Goal: Task Accomplishment & Management: Complete application form

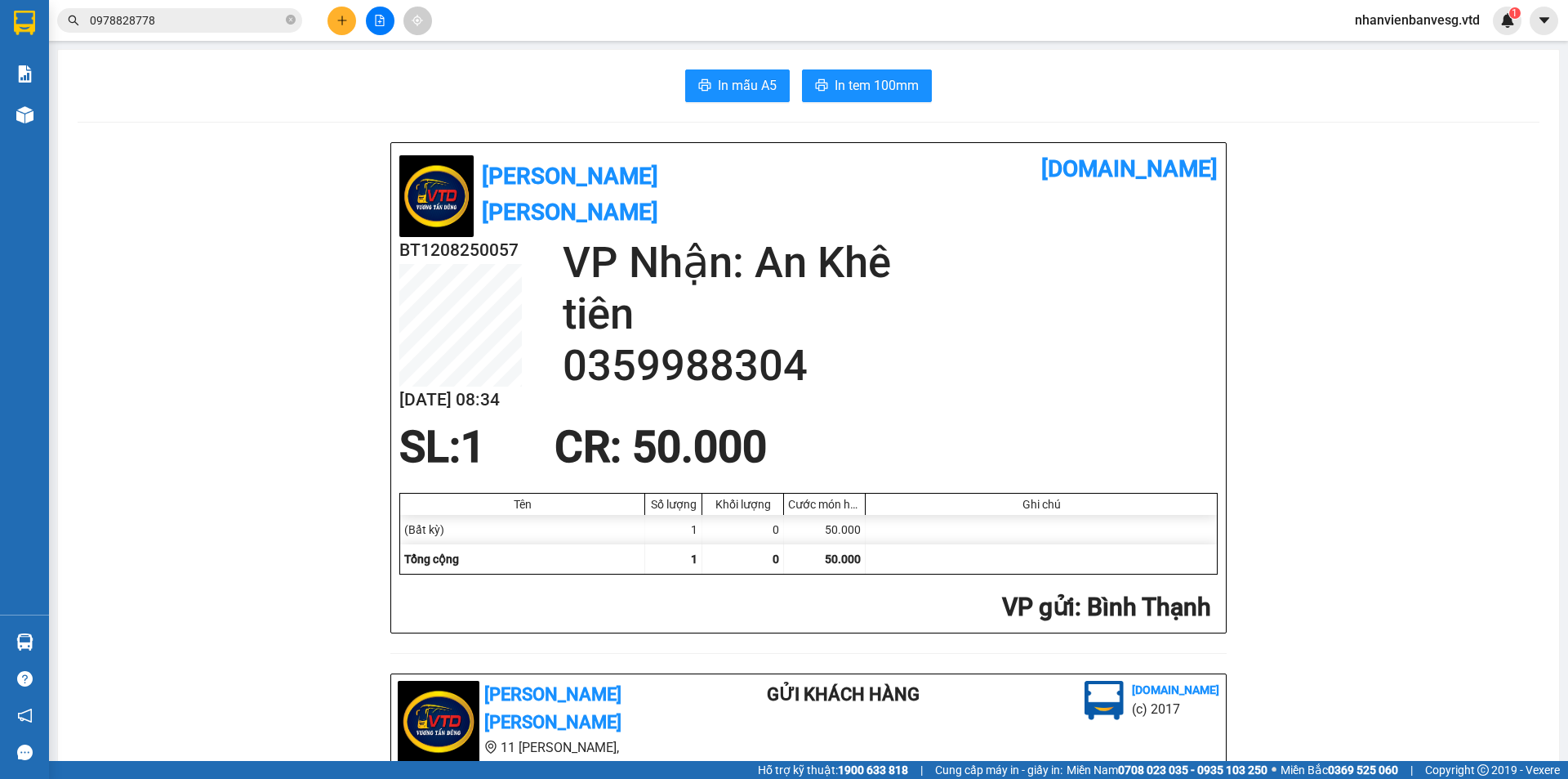
click at [215, 12] on input "0978828778" at bounding box center [186, 20] width 192 height 18
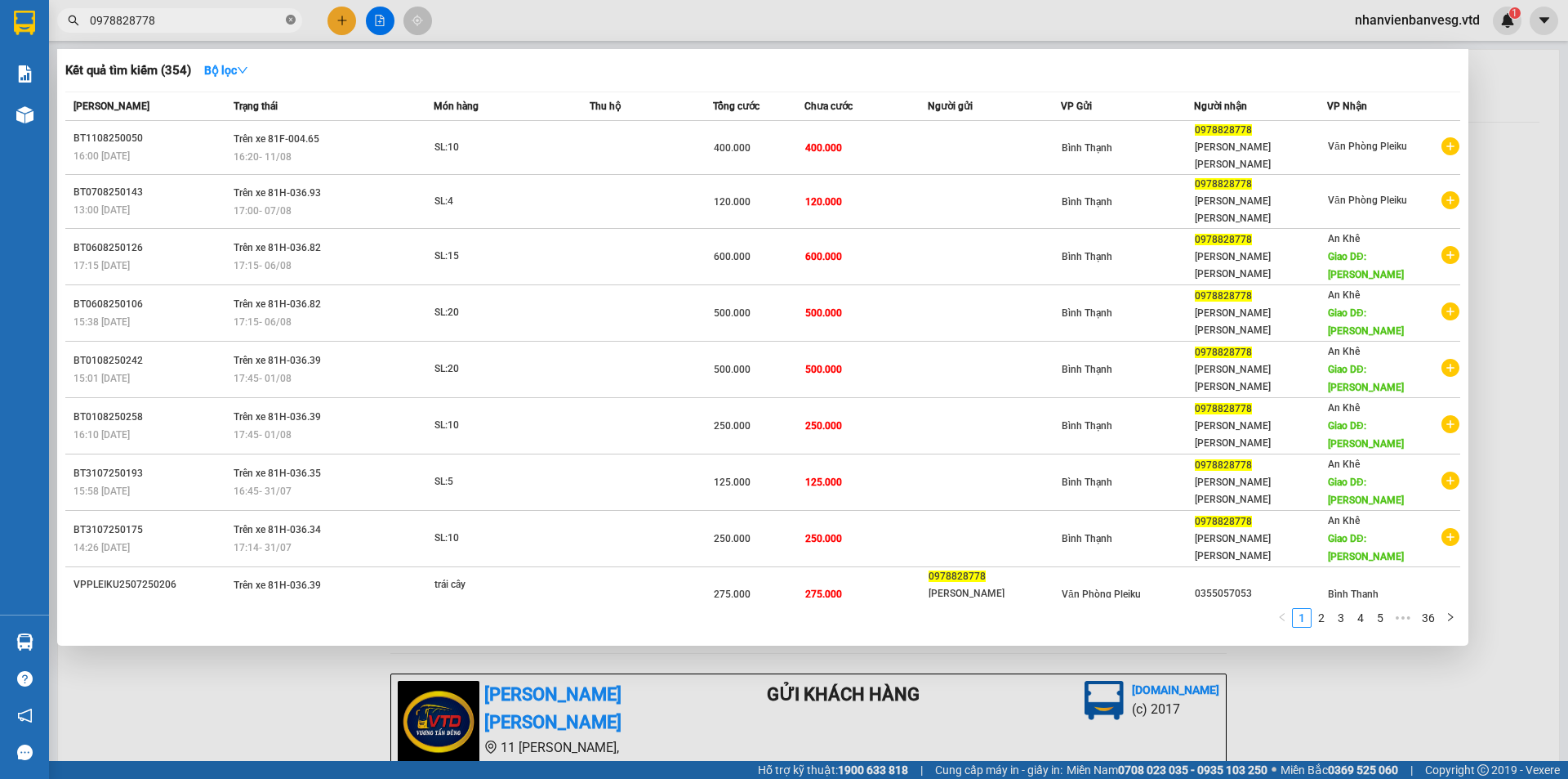
click at [293, 20] on icon "close-circle" at bounding box center [291, 20] width 10 height 10
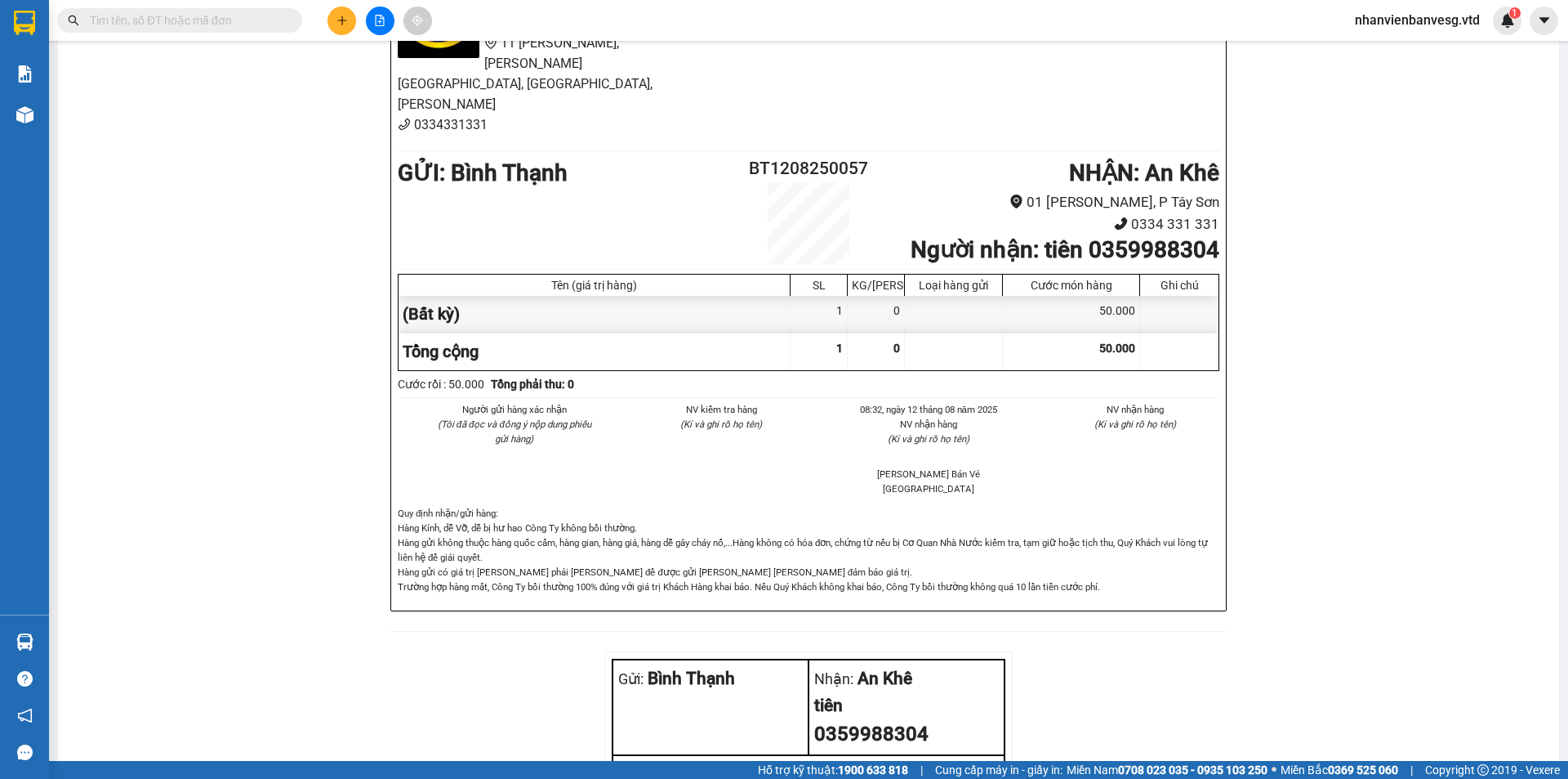
scroll to position [553, 0]
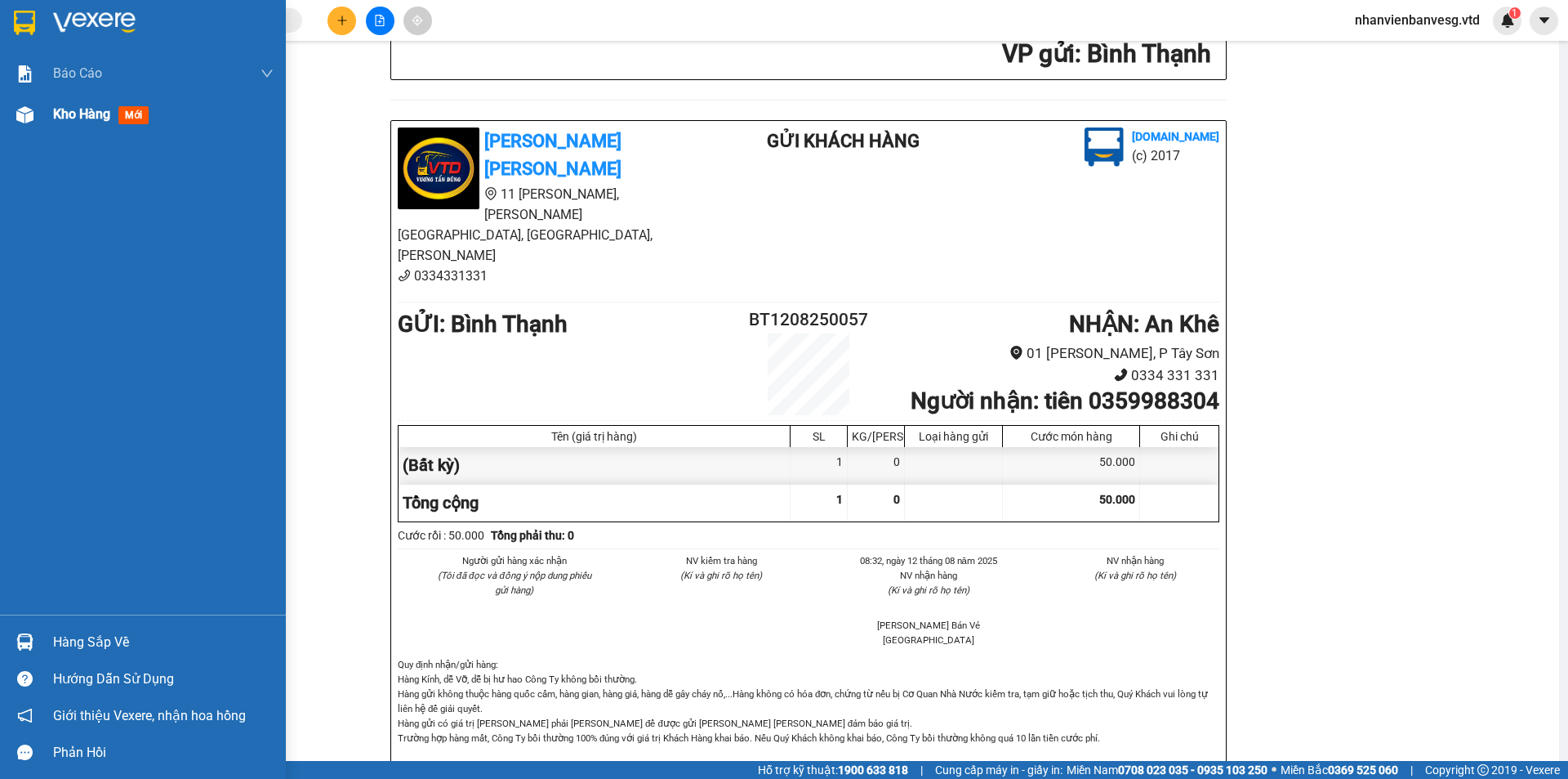
drag, startPoint x: 159, startPoint y: 116, endPoint x: 160, endPoint y: 106, distance: 10.0
click at [160, 112] on div "Kho hàng mới" at bounding box center [163, 115] width 220 height 41
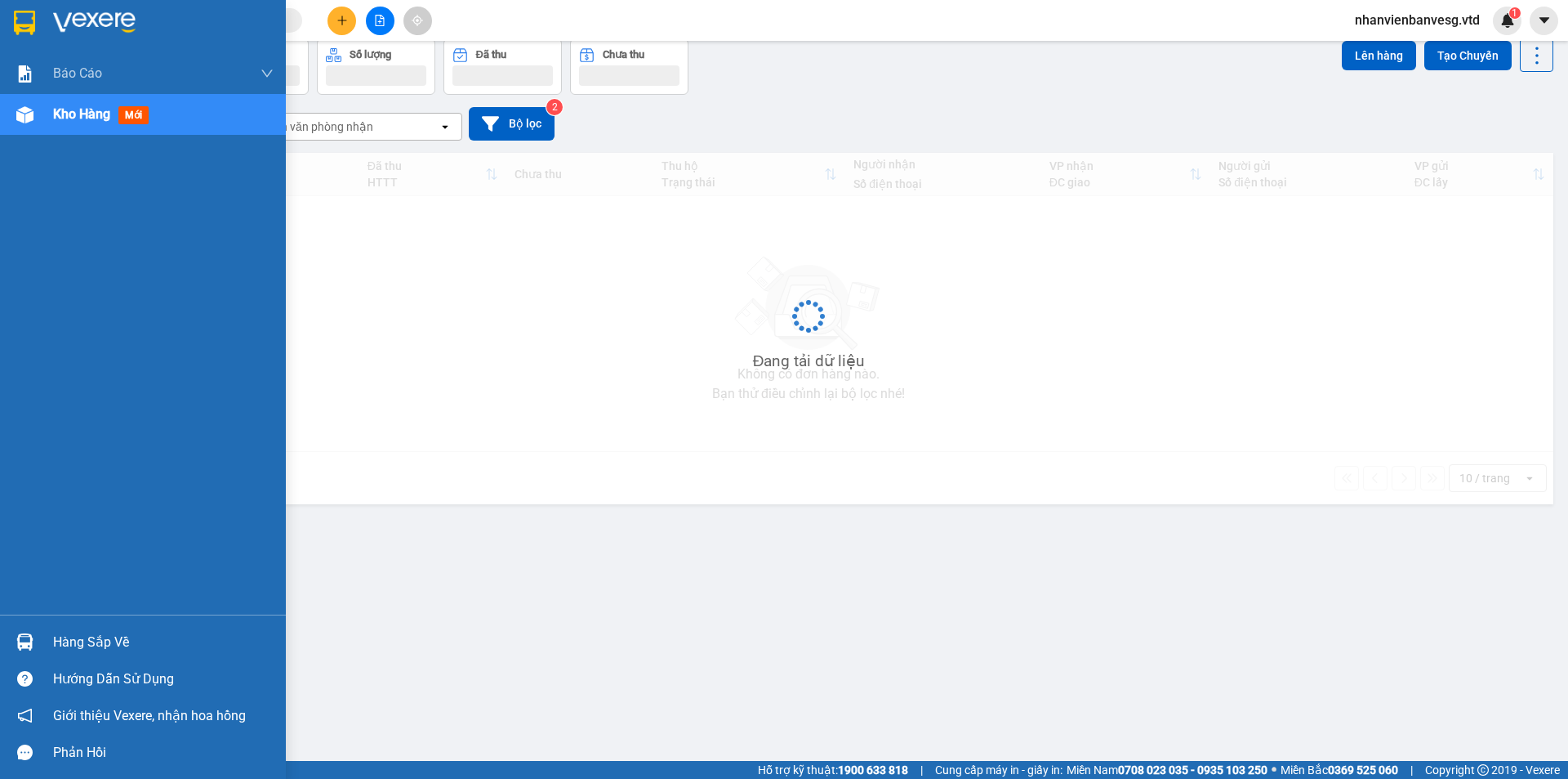
scroll to position [75, 0]
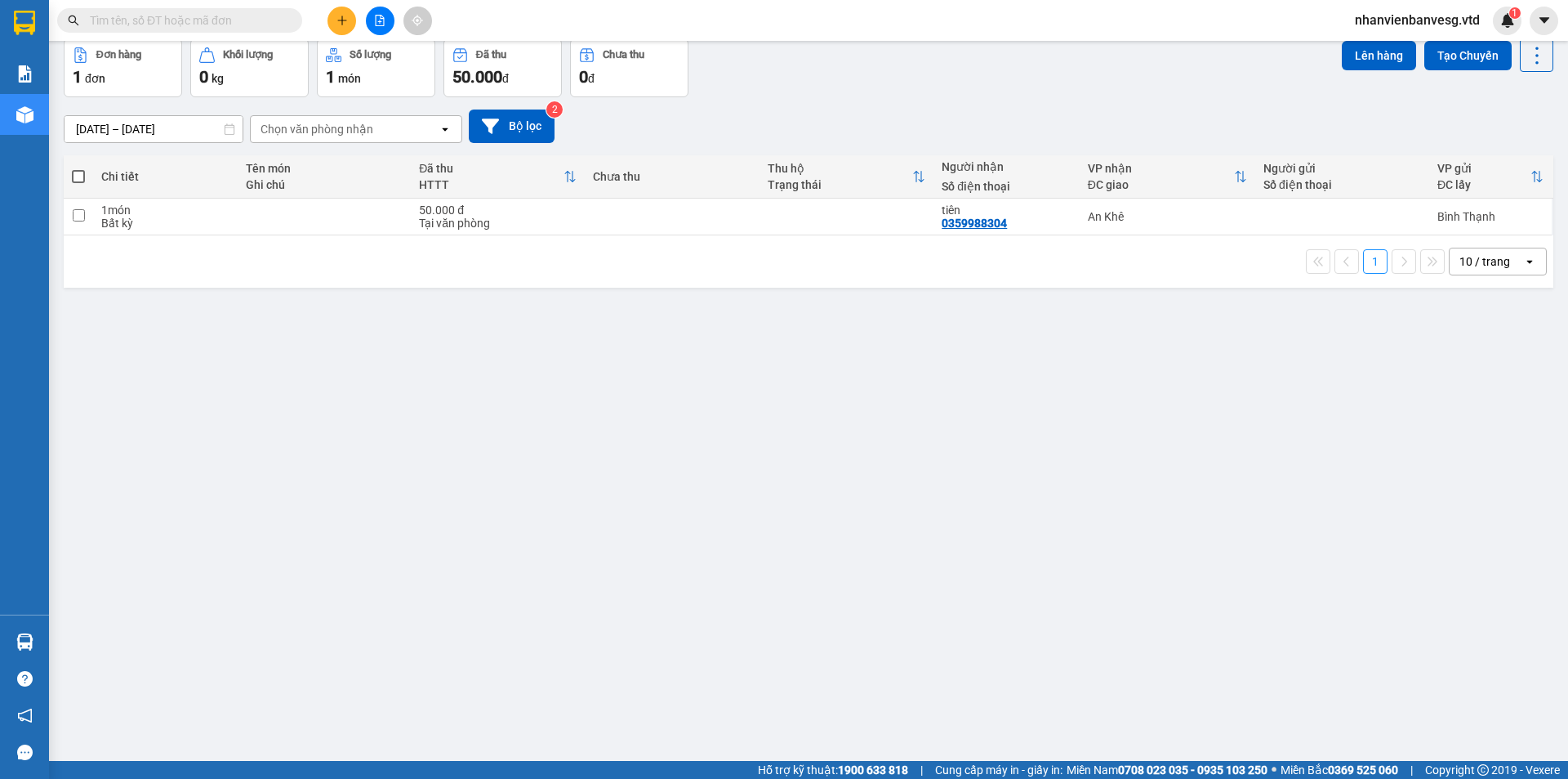
click at [188, 27] on input "text" at bounding box center [186, 20] width 192 height 18
click at [346, 25] on icon "plus" at bounding box center [342, 20] width 11 height 11
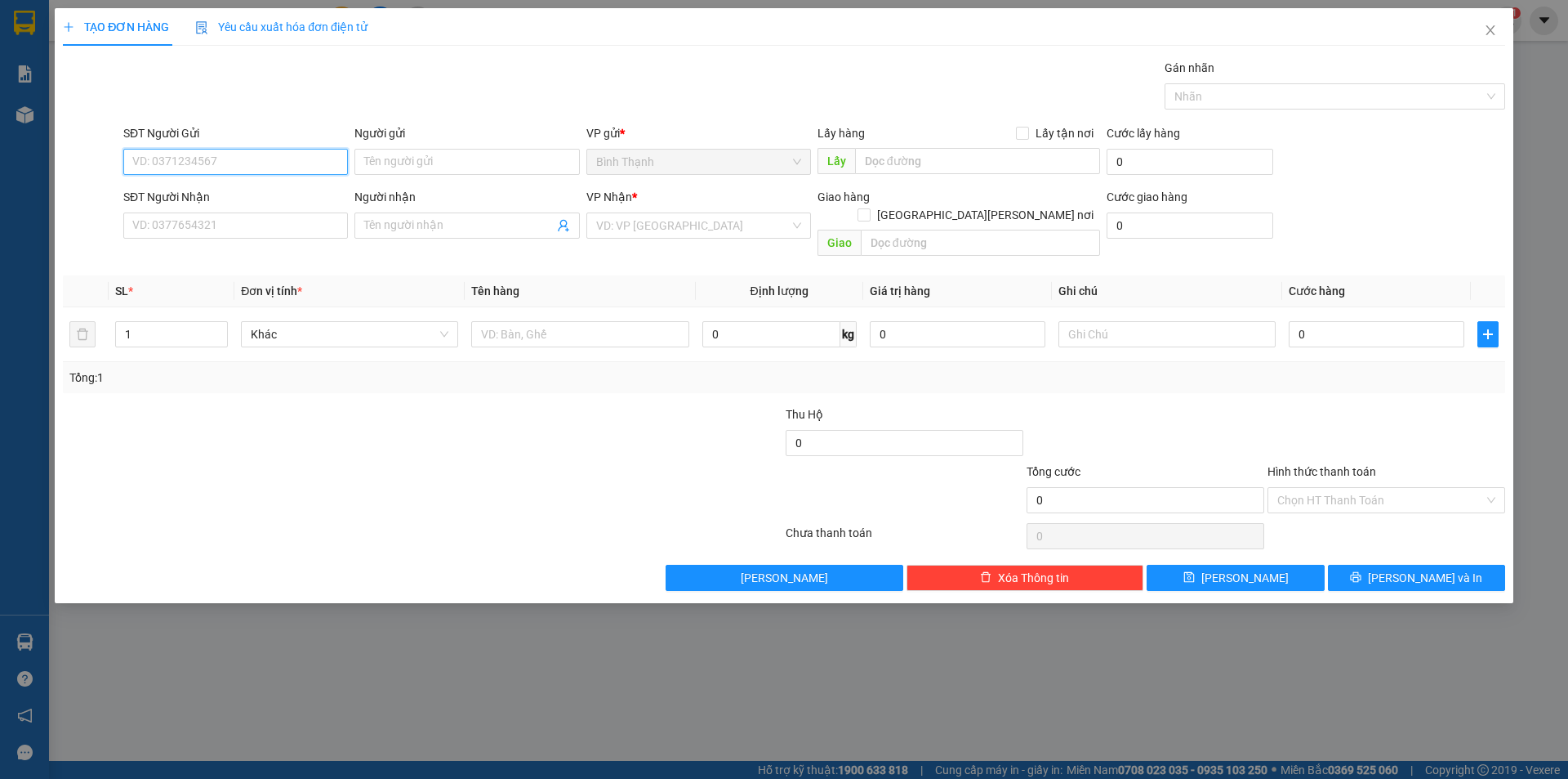
drag, startPoint x: 215, startPoint y: 159, endPoint x: 227, endPoint y: 155, distance: 12.6
click at [224, 156] on input "SĐT Người Gửi" at bounding box center [236, 162] width 224 height 26
type input "0984040423"
click at [423, 161] on input "Người gửi" at bounding box center [467, 162] width 224 height 26
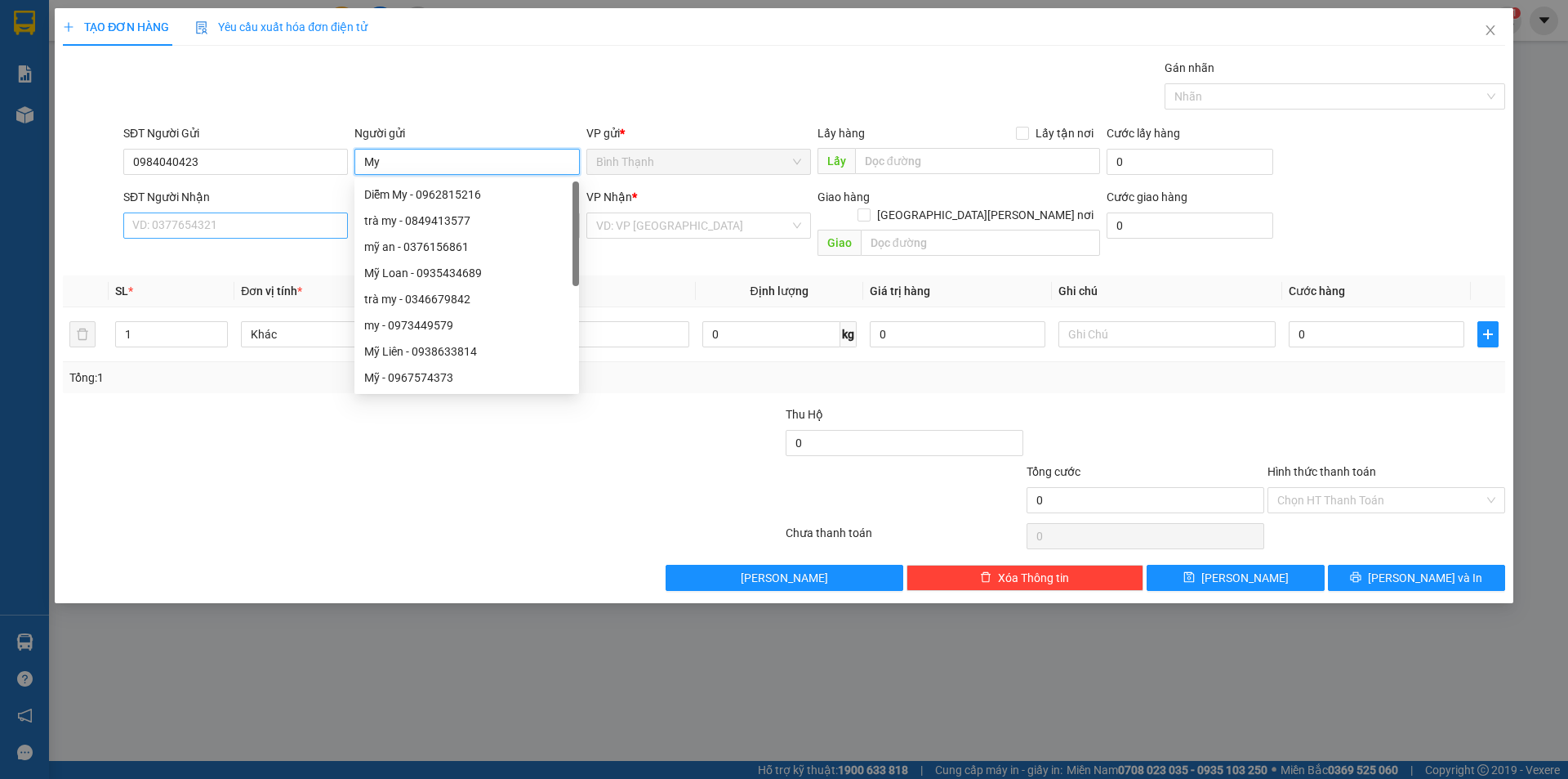
type input "My"
click at [240, 224] on input "SĐT Người Nhận" at bounding box center [236, 225] width 224 height 26
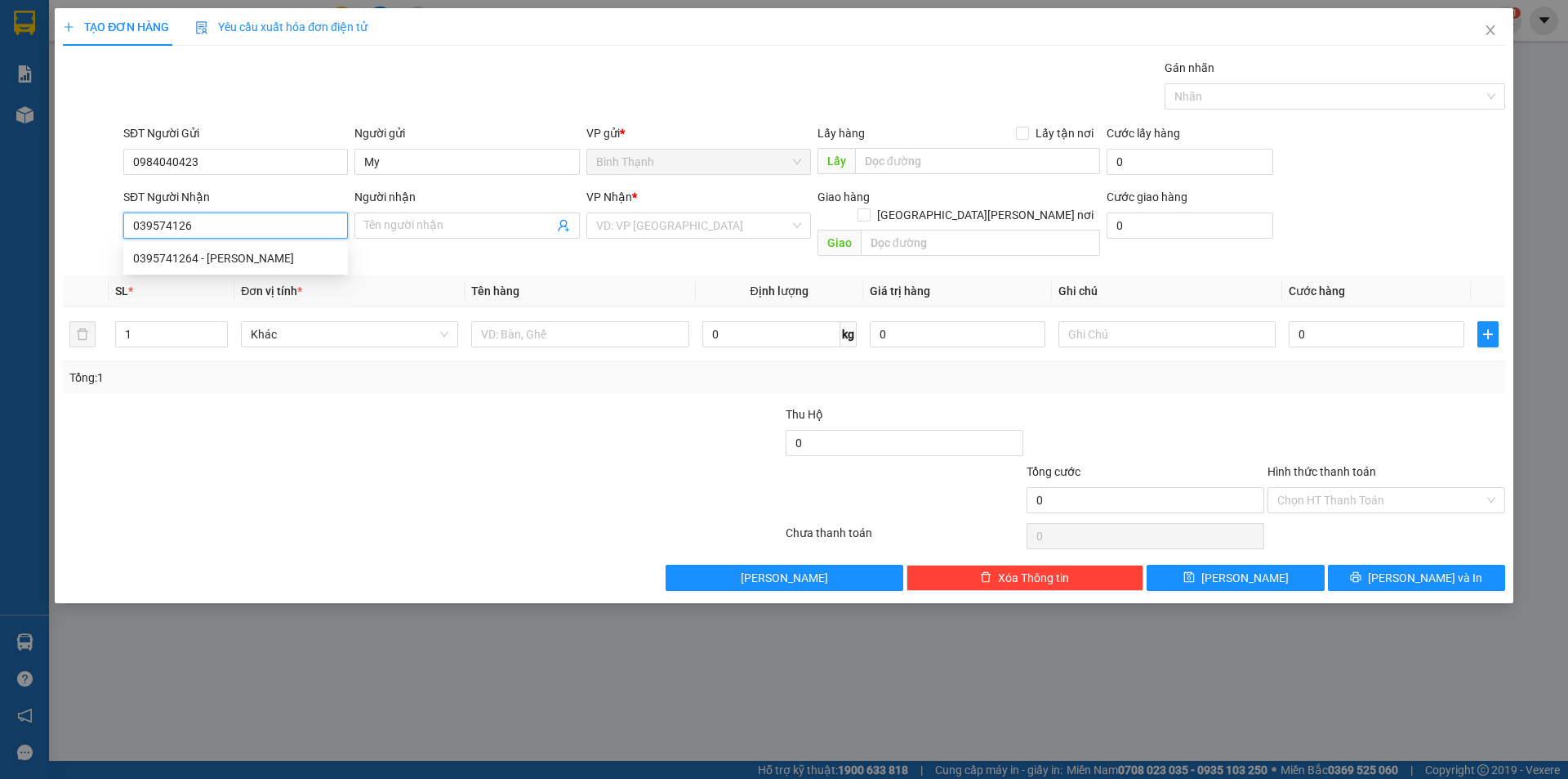
type input "0395741264"
click at [237, 265] on div "0395741264 - [PERSON_NAME]" at bounding box center [236, 258] width 205 height 18
type input "quý"
type input "0395741264"
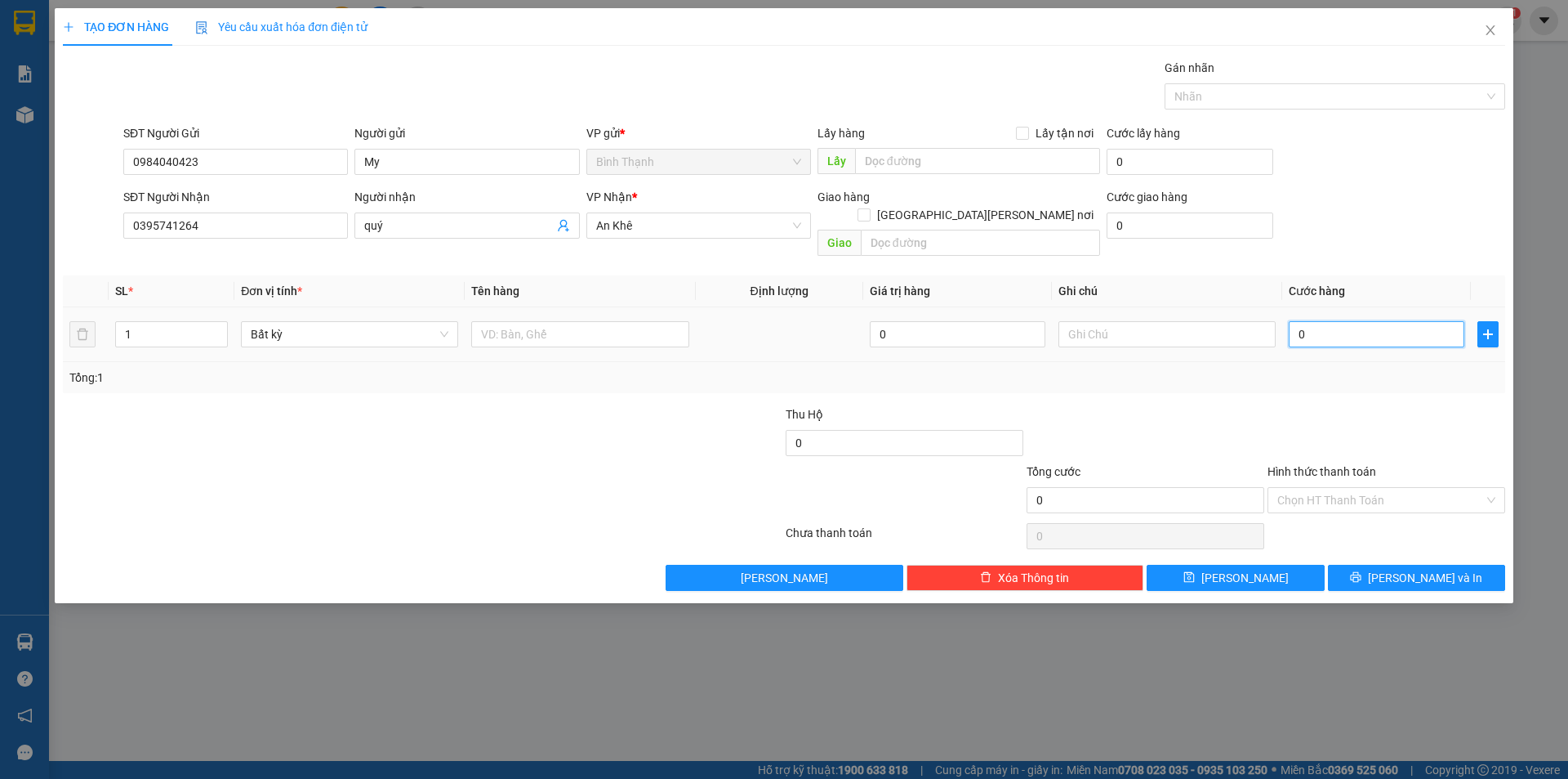
type input "4"
type input "40"
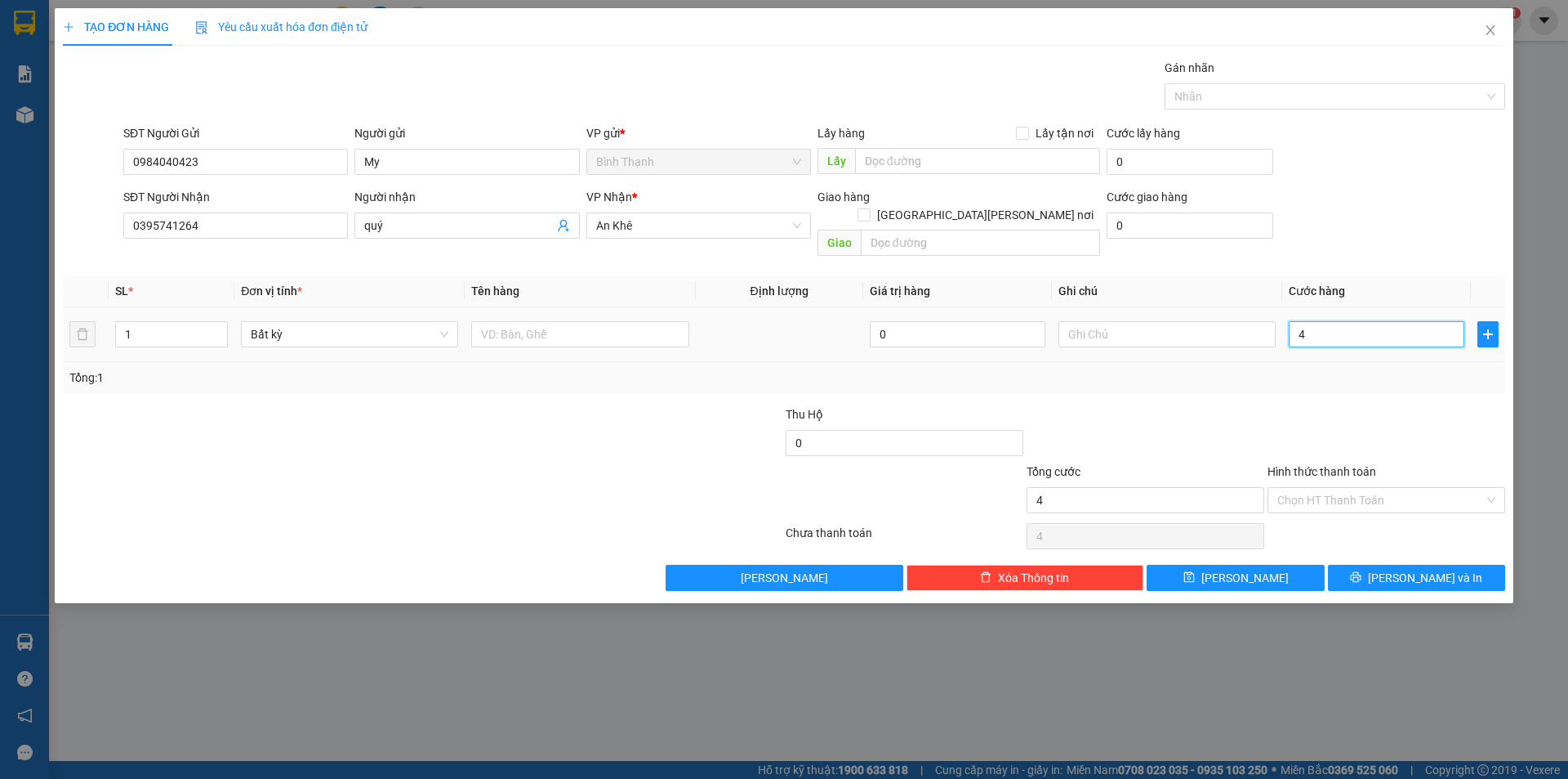
type input "40"
type input "400"
type input "4.000"
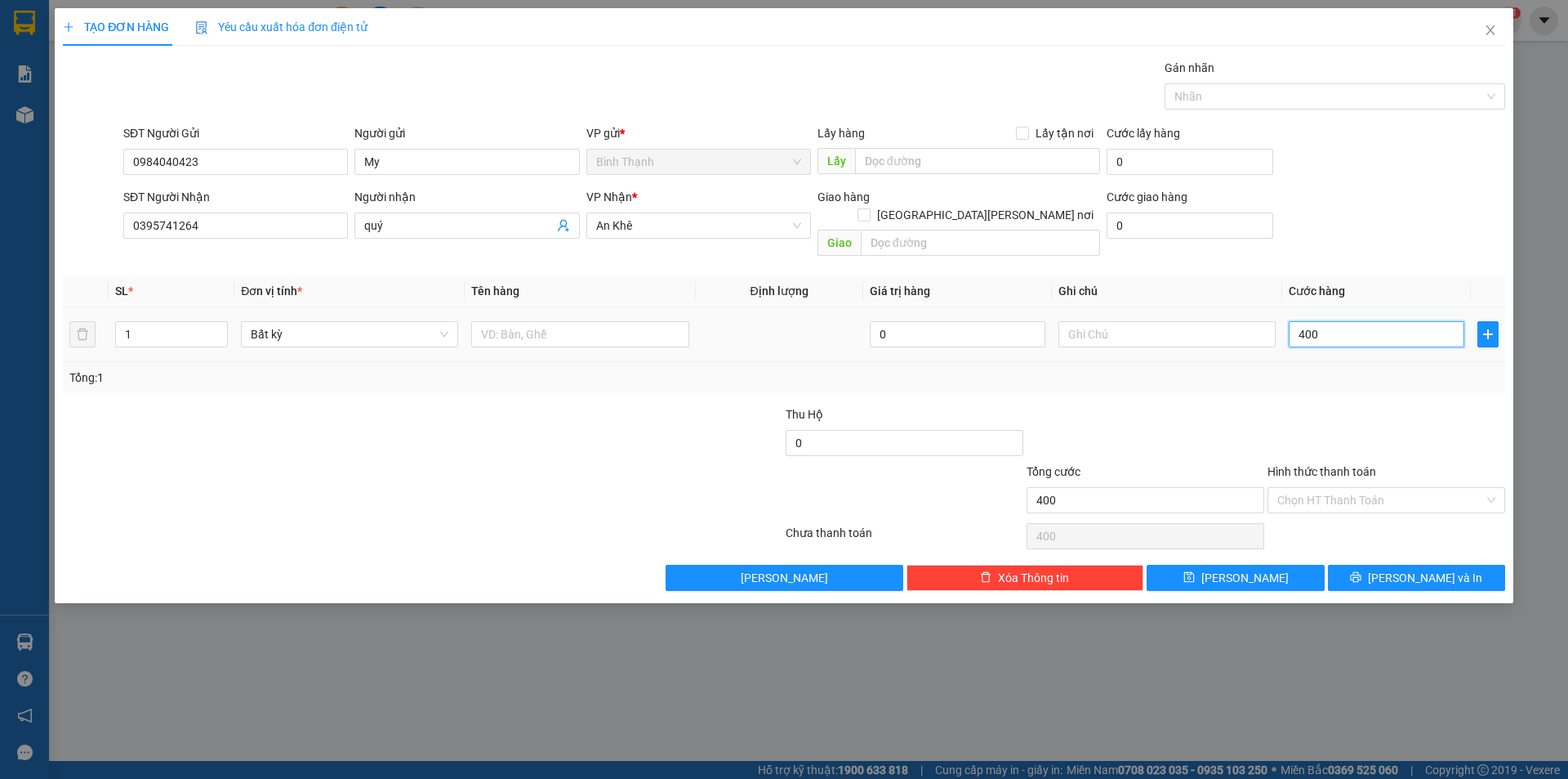
type input "4.000"
type input "40.000"
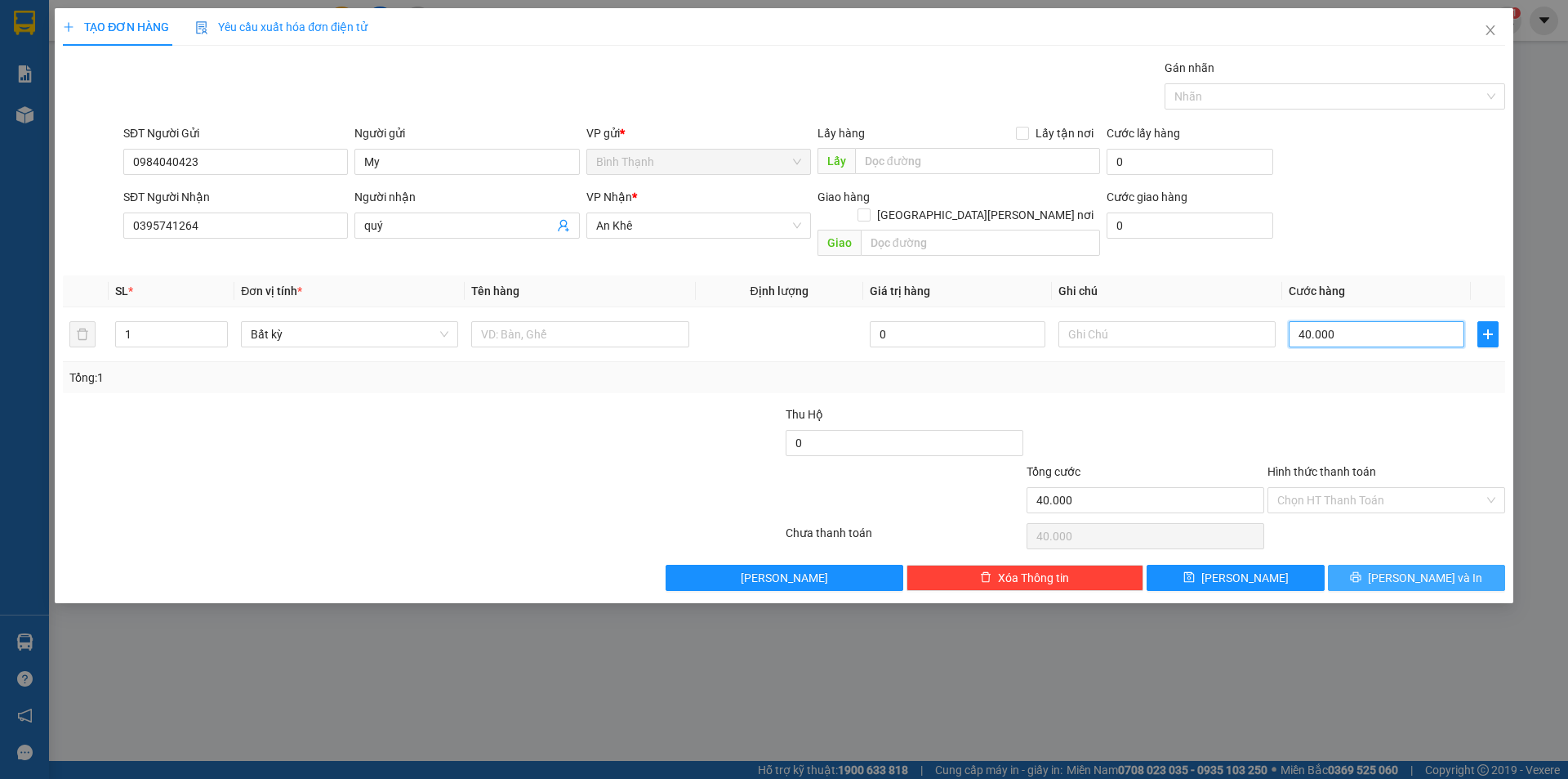
type input "40.000"
click at [1415, 568] on span "[PERSON_NAME] và In" at bounding box center [1426, 577] width 115 height 18
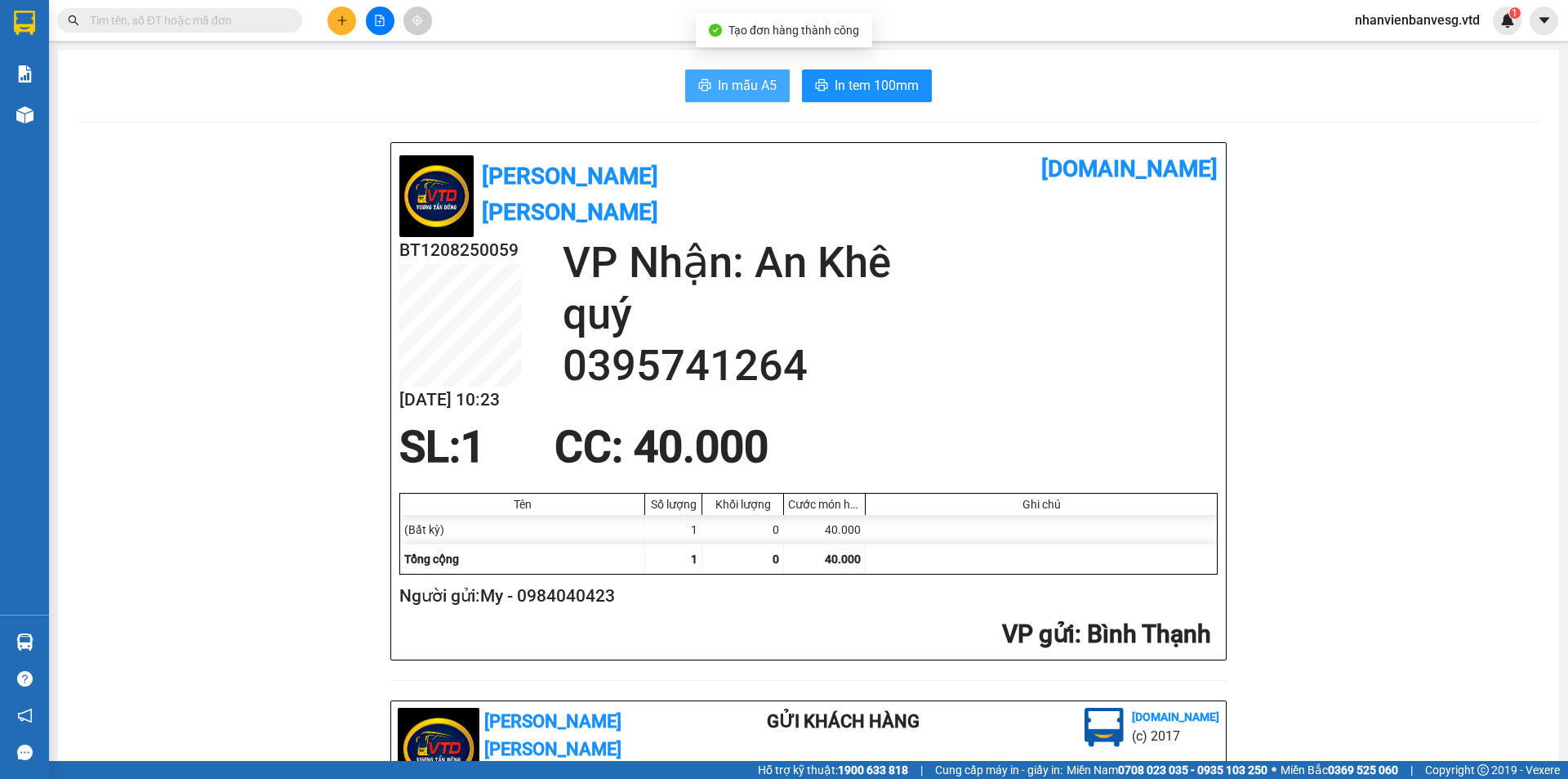
click at [757, 88] on span "In mẫu A5" at bounding box center [748, 85] width 59 height 20
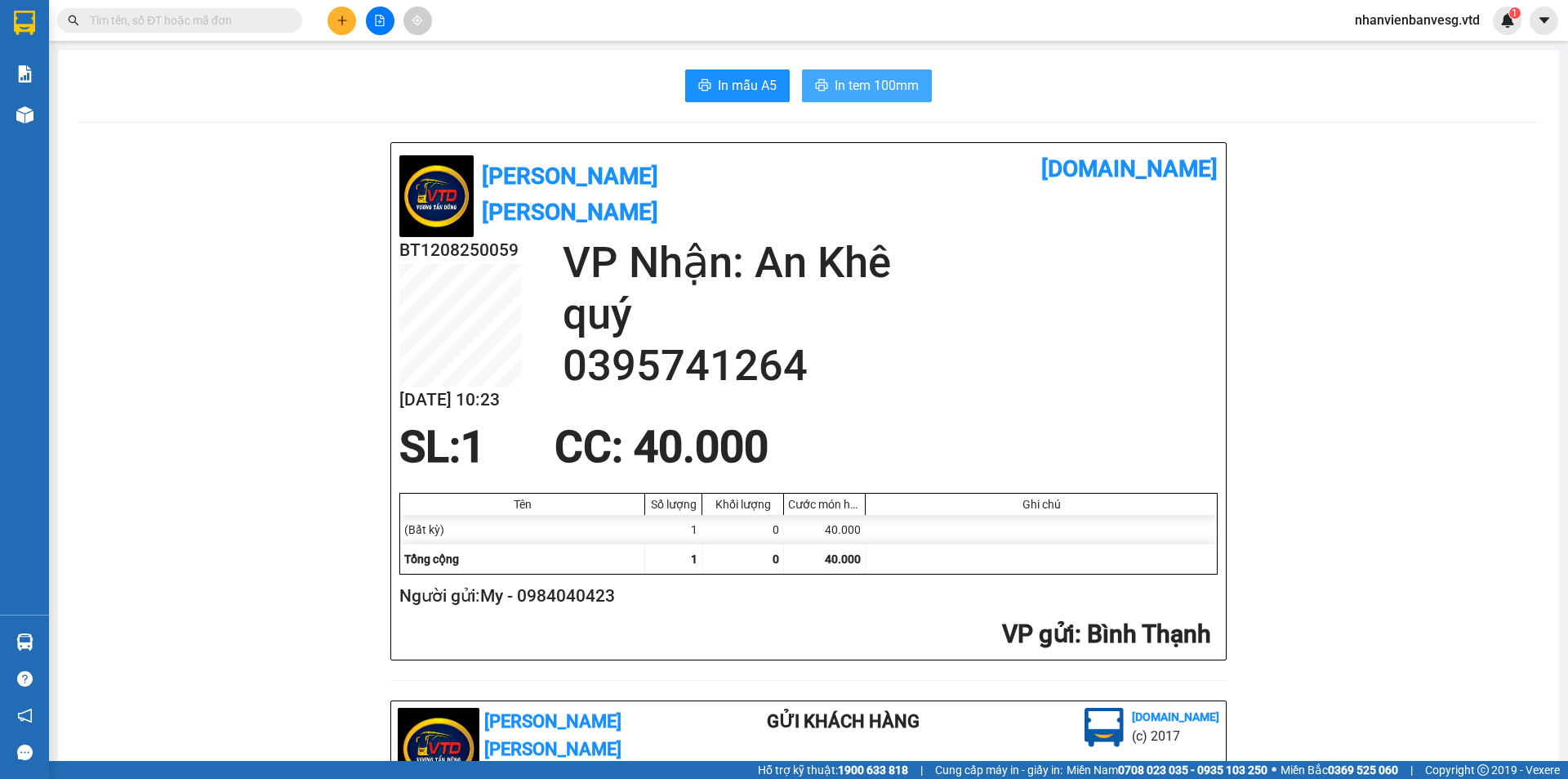
drag, startPoint x: 898, startPoint y: 74, endPoint x: 889, endPoint y: 89, distance: 17.5
click at [898, 76] on button "In tem 100mm" at bounding box center [867, 86] width 130 height 33
